Goal: Use online tool/utility

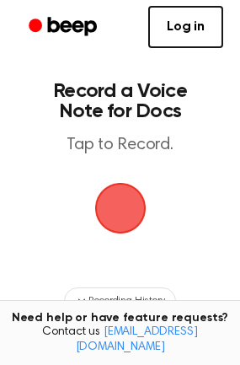
click at [115, 201] on span "button" at bounding box center [119, 208] width 72 height 72
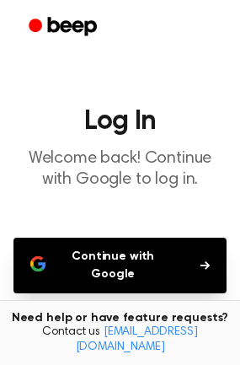
click at [105, 260] on button "Continue with Google" at bounding box center [119, 266] width 213 height 56
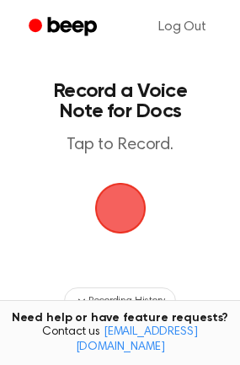
click at [115, 203] on span "button" at bounding box center [120, 208] width 55 height 55
click at [115, 208] on span "button" at bounding box center [120, 207] width 67 height 67
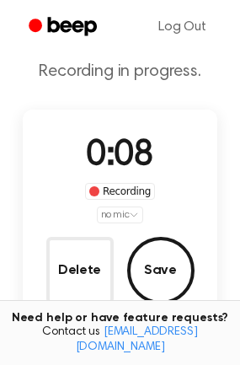
scroll to position [30, 0]
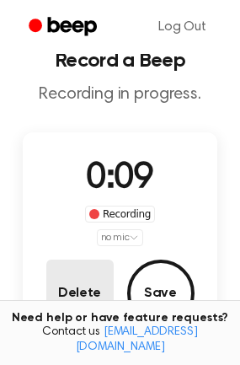
click at [67, 291] on button "Delete" at bounding box center [79, 293] width 67 height 67
